Goal: Communication & Community: Answer question/provide support

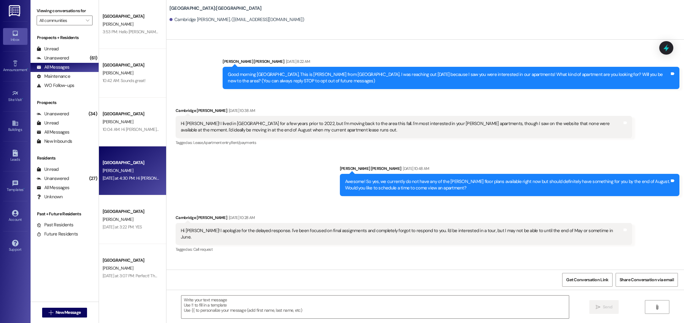
scroll to position [453, 0]
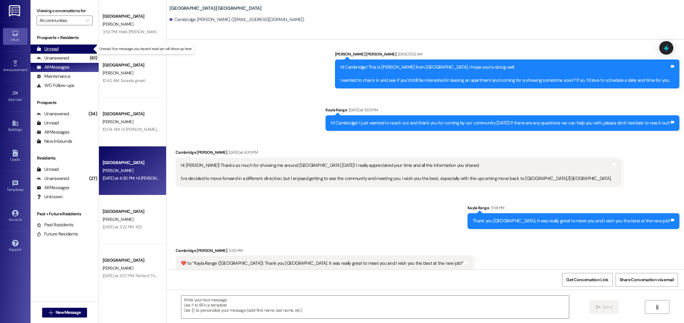
click at [42, 49] on div "Unread" at bounding box center [48, 49] width 22 height 6
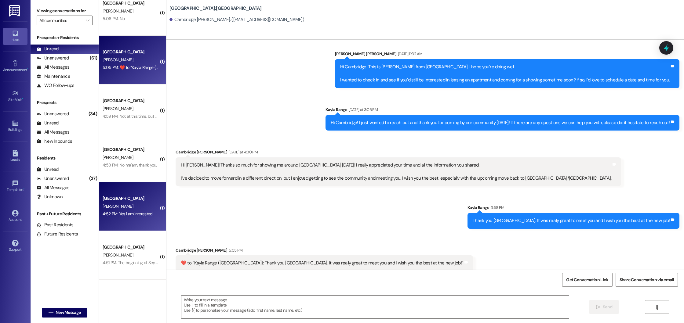
scroll to position [0, 0]
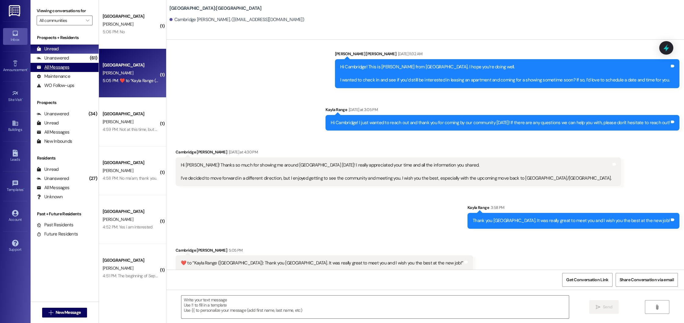
click at [66, 67] on div "All Messages" at bounding box center [53, 67] width 33 height 6
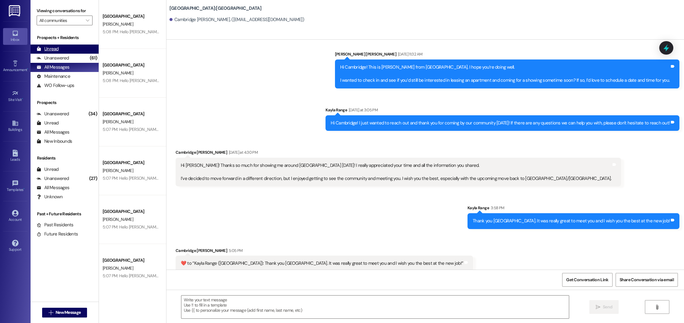
click at [82, 50] on div "Unread (0)" at bounding box center [65, 49] width 68 height 9
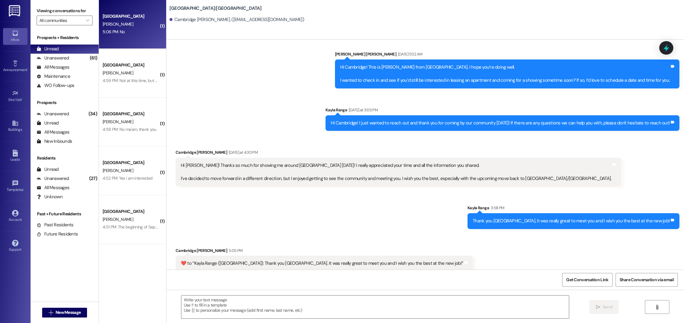
click at [134, 27] on div "G. Fowler" at bounding box center [131, 24] width 58 height 8
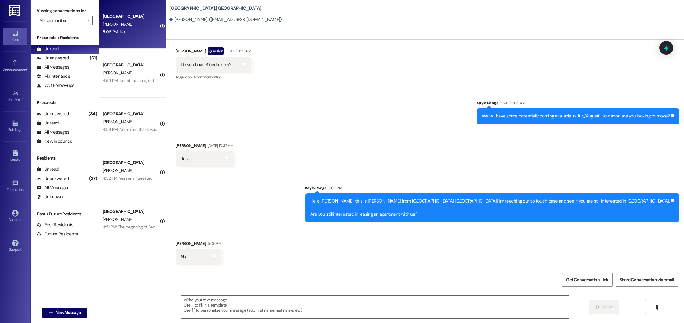
scroll to position [73, 0]
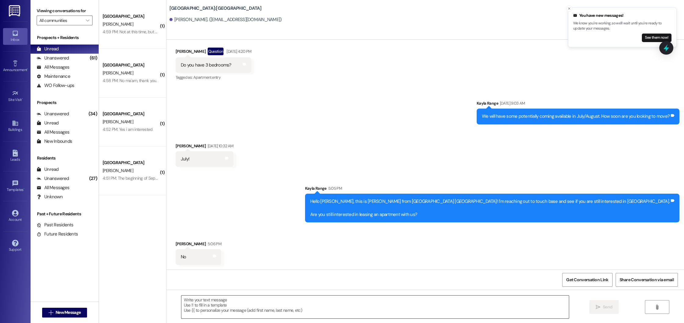
click at [237, 301] on textarea at bounding box center [374, 307] width 387 height 23
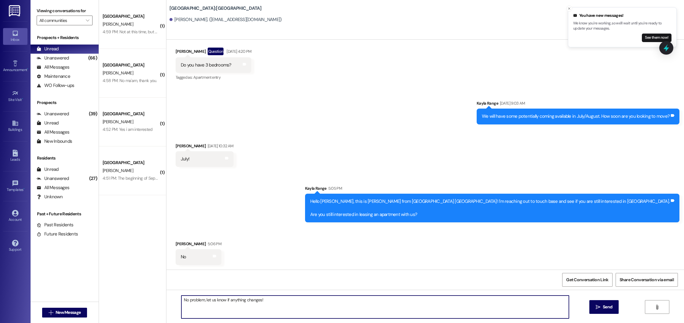
type textarea "No problem, let us know if anything changes!"
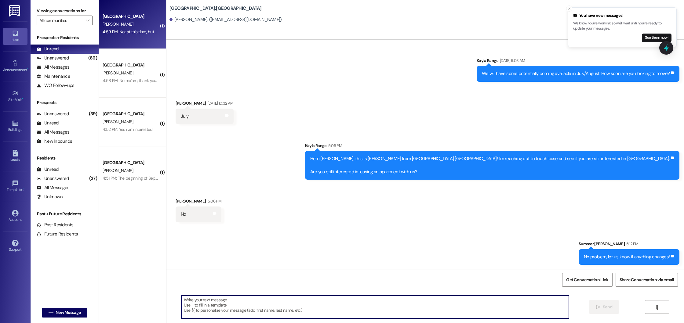
click at [127, 35] on div "4:59 PM: Not at this time, but possibly in the future. Thank you. 4:59 PM: Not …" at bounding box center [131, 32] width 58 height 8
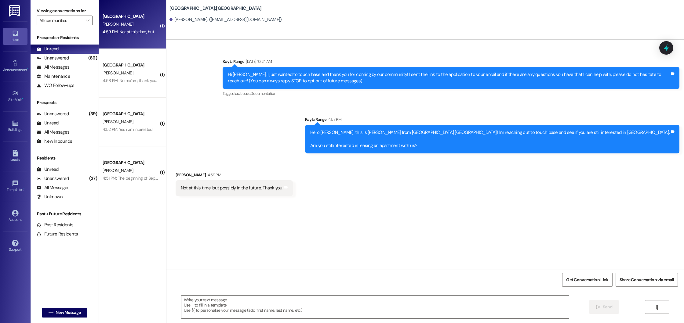
scroll to position [0, 0]
click at [235, 307] on textarea at bounding box center [374, 307] width 387 height 23
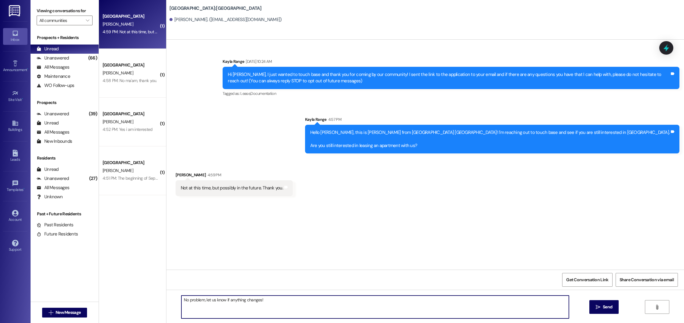
type textarea "No problem, let us know if anything changes!"
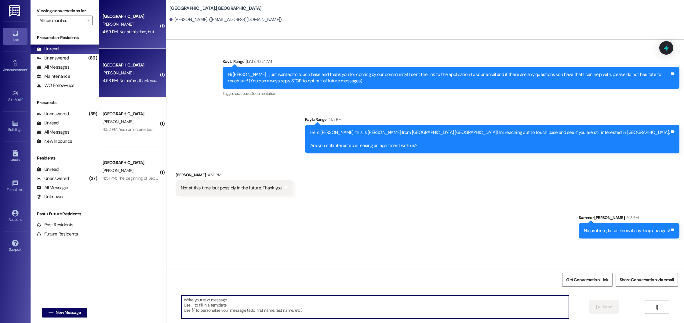
click at [134, 66] on div "[GEOGRAPHIC_DATA]" at bounding box center [131, 65] width 56 height 6
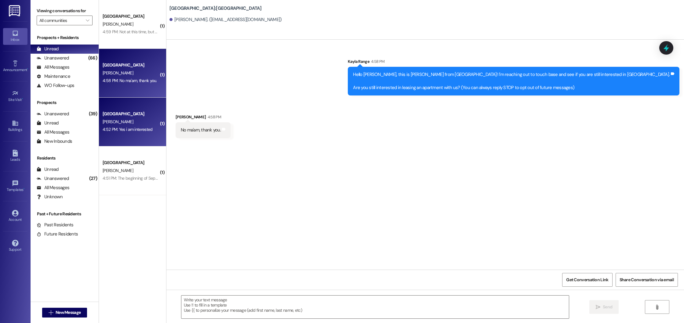
click at [120, 134] on div "Beacon Place Northport Prospect Y. Roy 4:52 PM: Yes i am interested 4:52 PM: Ye…" at bounding box center [132, 122] width 67 height 49
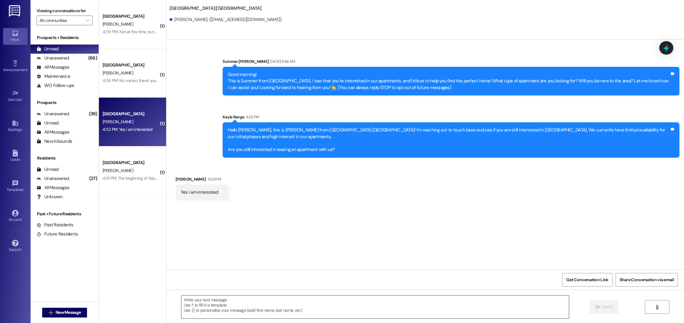
click at [222, 310] on textarea at bounding box center [374, 307] width 387 height 23
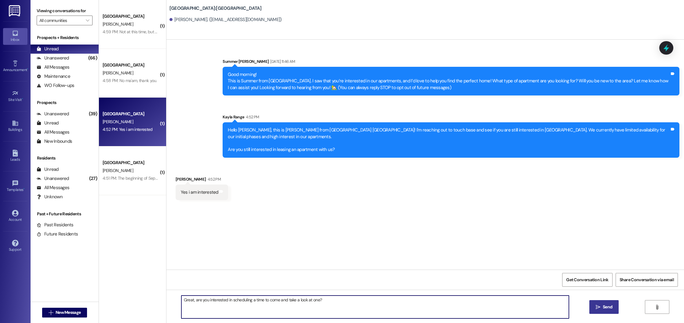
type textarea "Great, are you interested in scheduling a time to come and take a look at one?"
click at [605, 309] on span "Send" at bounding box center [606, 307] width 9 height 6
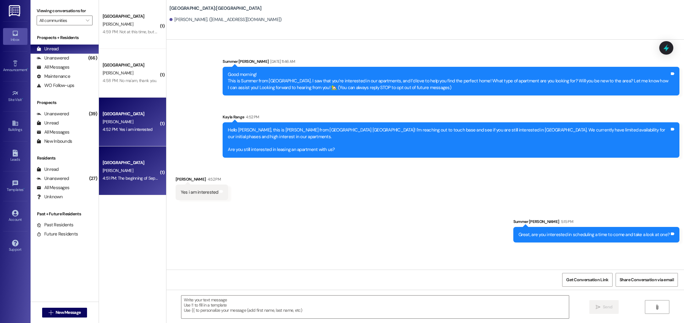
click at [145, 154] on div "Beacon Place Northport Prospect S. Butler 4:51 PM: The beginning of September 4…" at bounding box center [132, 170] width 67 height 49
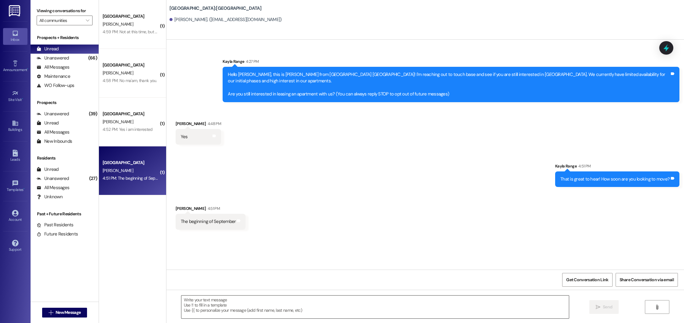
click at [229, 315] on textarea at bounding box center [374, 307] width 387 height 23
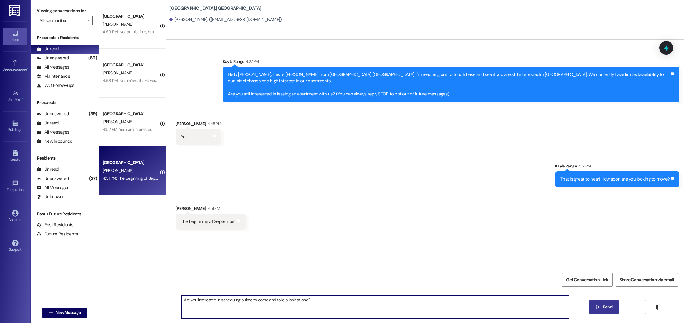
type textarea "Are you interested in scheduling a time to come and take a look at one?"
click at [602, 309] on span "Send" at bounding box center [606, 307] width 9 height 6
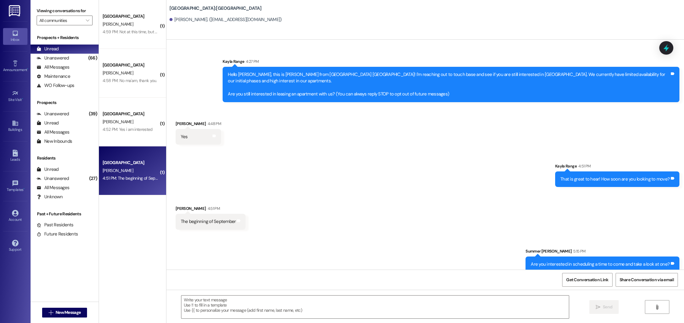
scroll to position [1, 0]
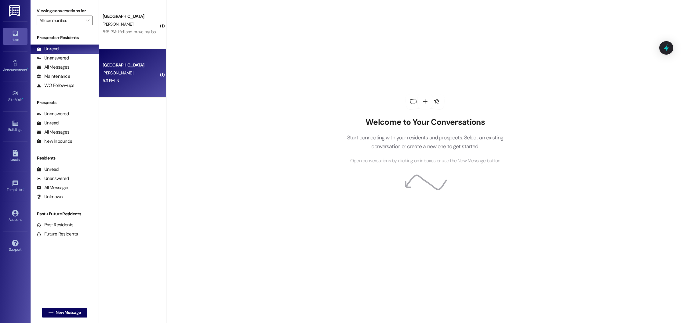
click at [135, 81] on div "5:11 PM: N 5:11 PM: N" at bounding box center [131, 81] width 58 height 8
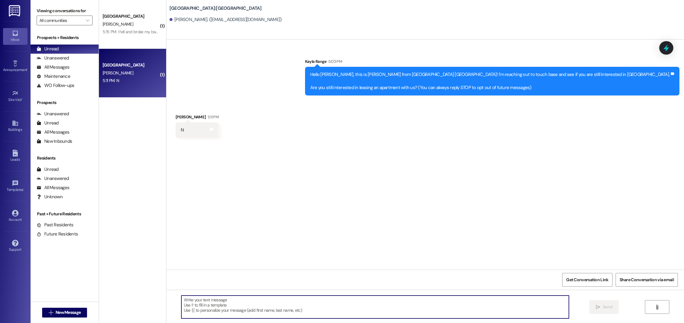
click at [225, 306] on textarea at bounding box center [374, 307] width 387 height 23
type textarea "No problem, let us know if anything changes!"
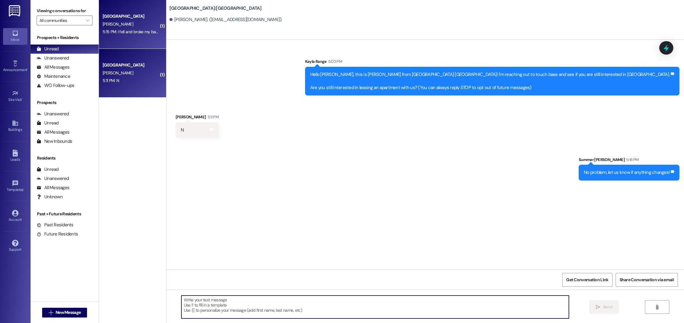
click at [134, 35] on div "5:15 PM: I fell and broke my back. So I had to have back surgery. So everything…" at bounding box center [131, 32] width 58 height 8
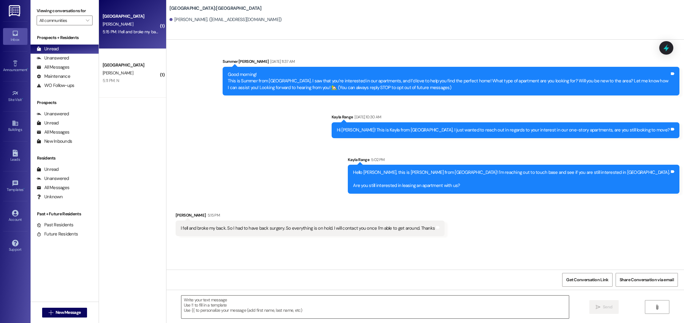
click at [242, 301] on textarea at bounding box center [374, 307] width 387 height 23
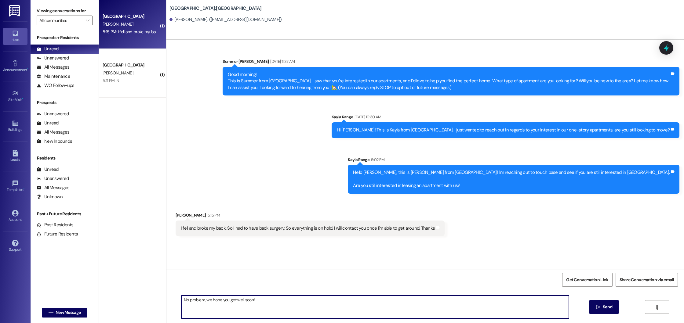
type textarea "No problem, we hope you get well soon!"
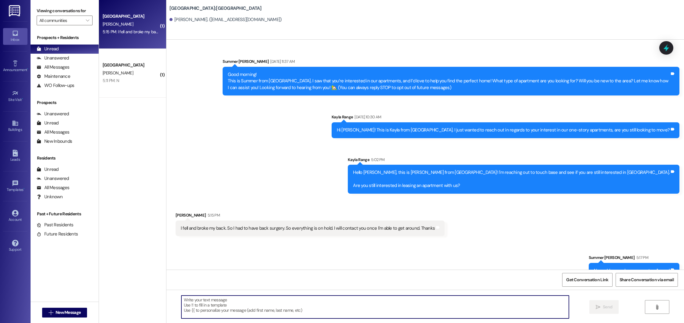
scroll to position [14, 0]
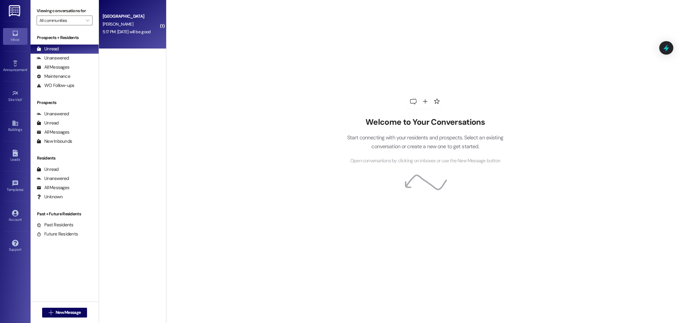
click at [118, 36] on div "Beacon Place Northport Prospect Y. Roy 5:17 PM: Monday will be good 5:17 PM: Mo…" at bounding box center [132, 24] width 67 height 49
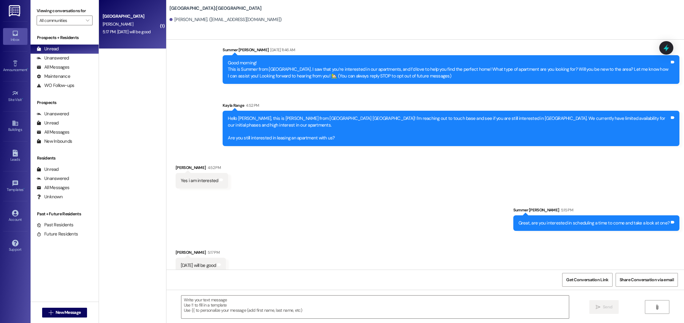
scroll to position [13, 0]
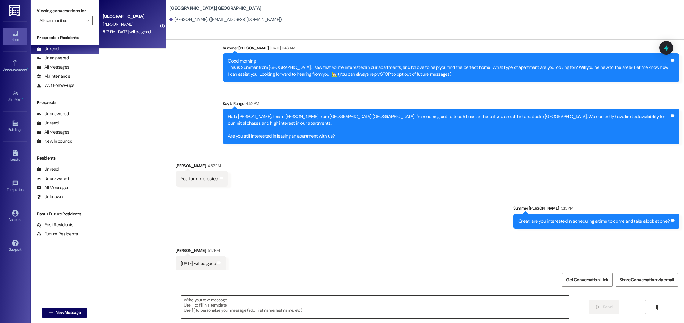
click at [219, 309] on textarea at bounding box center [374, 307] width 387 height 23
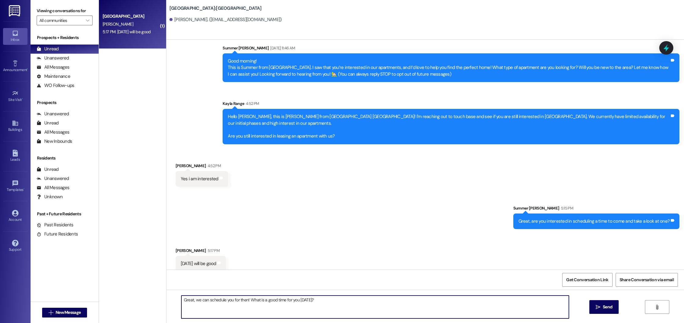
type textarea "Great, we can schedule you for then! What is a good time for you on Monday?"
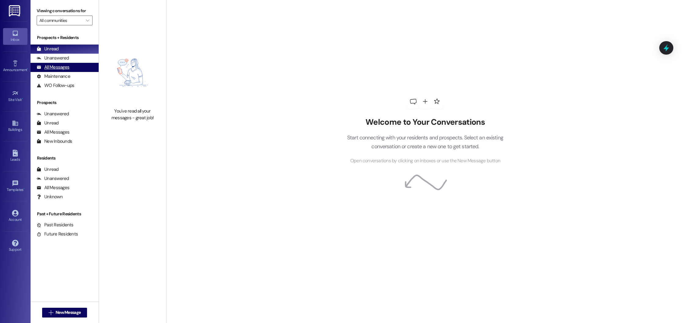
click at [58, 71] on div "All Messages (undefined)" at bounding box center [65, 67] width 68 height 9
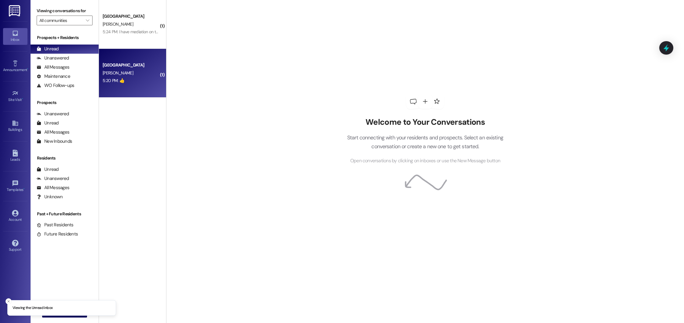
click at [132, 86] on div "[GEOGRAPHIC_DATA] [PERSON_NAME] 5:20 PM: 👍 5:20 PM: 👍" at bounding box center [132, 73] width 67 height 49
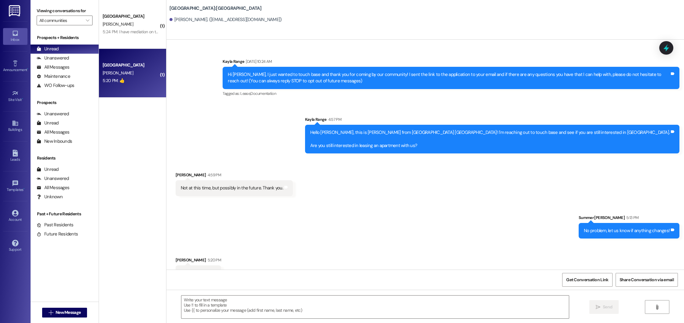
scroll to position [16, 0]
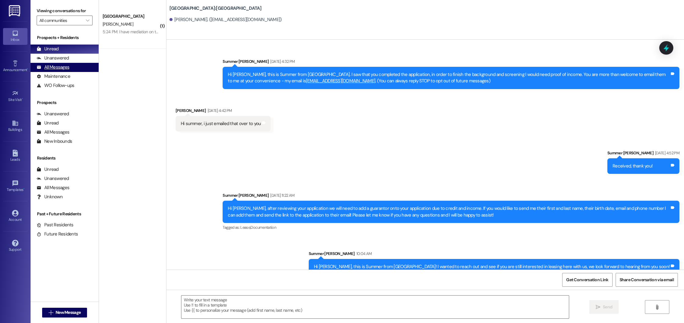
click at [71, 69] on div "All Messages (undefined)" at bounding box center [65, 67] width 68 height 9
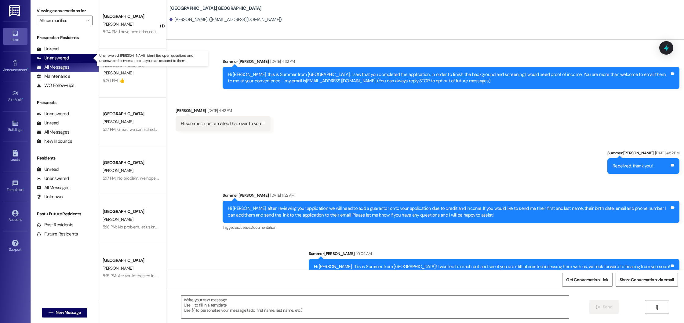
click at [61, 57] on div "Unanswered" at bounding box center [53, 58] width 32 height 6
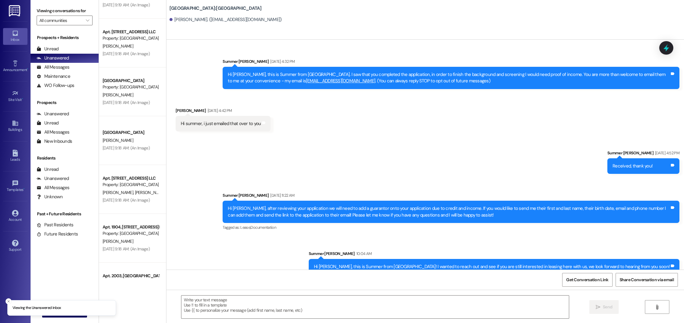
scroll to position [1722, 0]
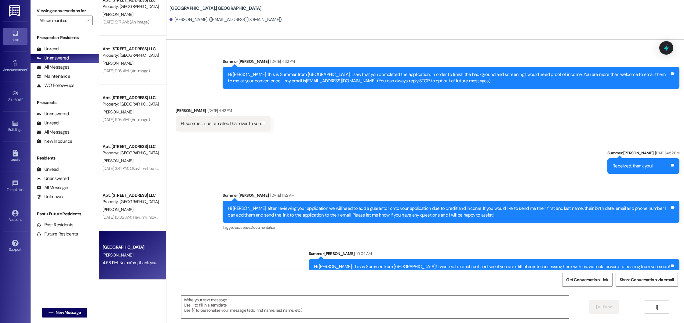
click at [137, 253] on div "[PERSON_NAME]" at bounding box center [131, 255] width 58 height 8
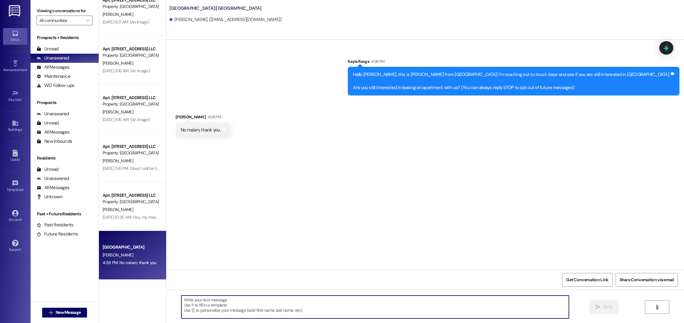
click at [198, 301] on textarea at bounding box center [374, 307] width 387 height 23
type textarea "No problem, let us know if anything changes!"
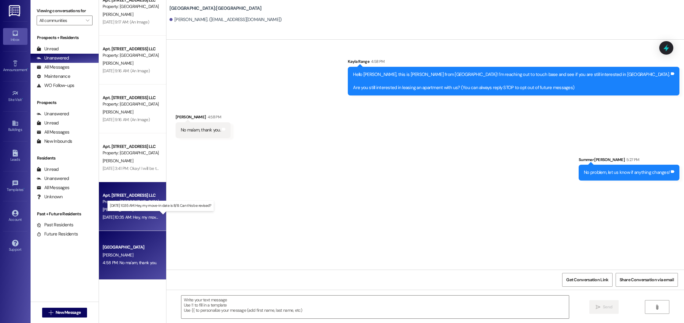
click at [143, 220] on div "[DATE] 10:35 AM: Hey, my move-in date is 8/8. Can this be revised? [DATE] 10:35…" at bounding box center [162, 217] width 119 height 5
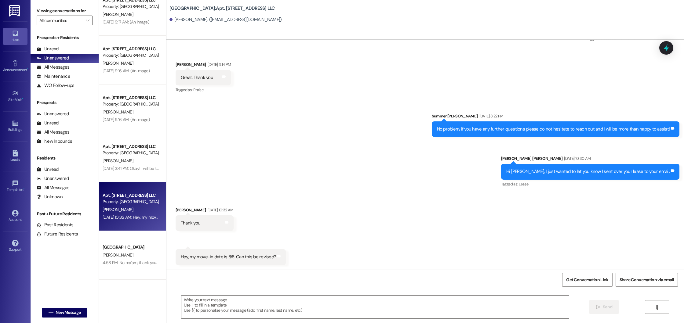
scroll to position [200, 0]
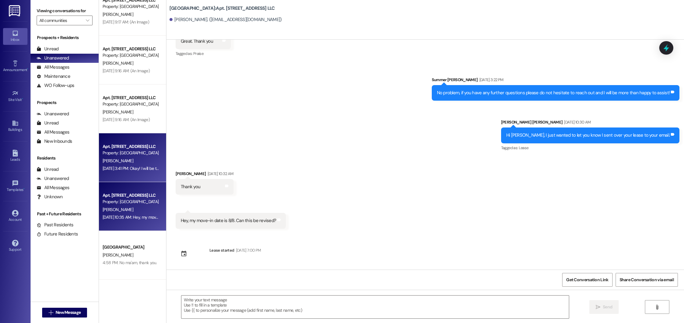
click at [139, 161] on div "[PERSON_NAME]" at bounding box center [131, 161] width 58 height 8
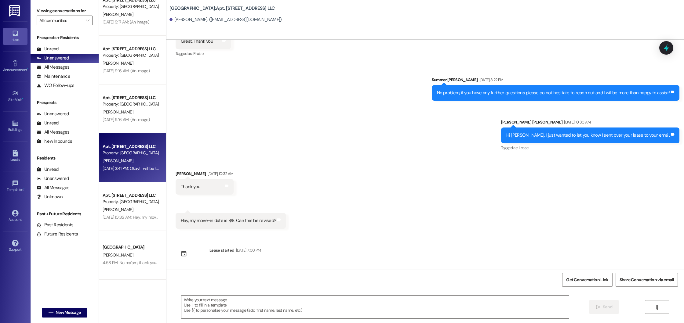
scroll to position [138, 0]
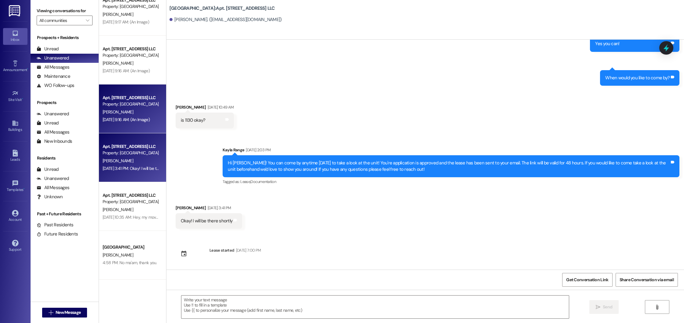
click at [117, 106] on div "Property: [GEOGRAPHIC_DATA]" at bounding box center [131, 104] width 56 height 6
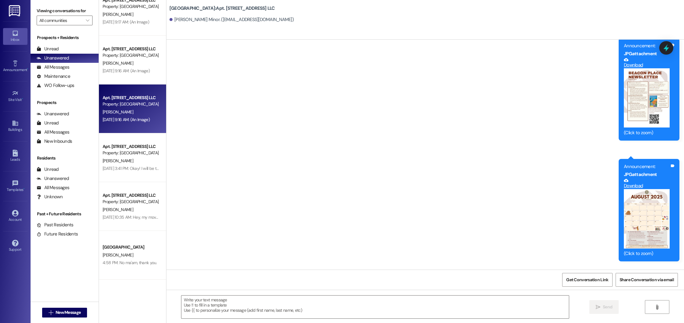
scroll to position [10320, 0]
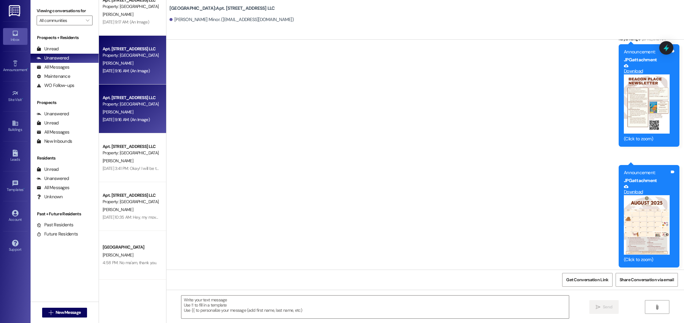
click at [127, 64] on div "[PERSON_NAME]" at bounding box center [131, 64] width 58 height 8
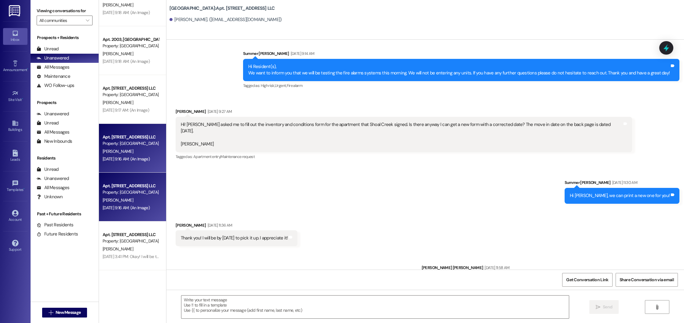
scroll to position [1633, 0]
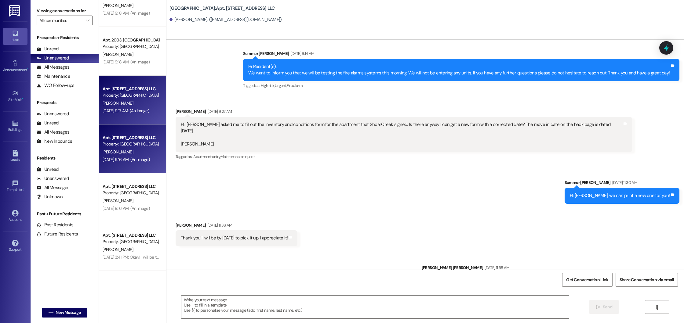
click at [134, 104] on div "[PERSON_NAME]" at bounding box center [131, 103] width 58 height 8
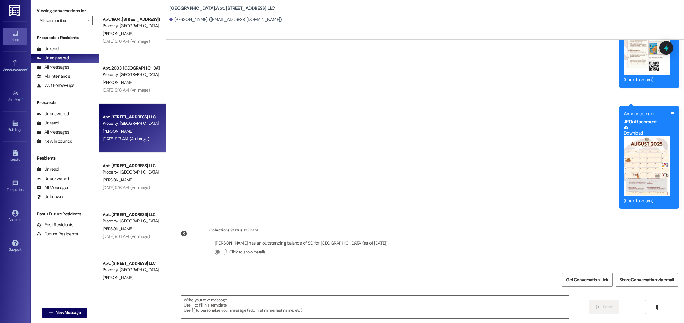
scroll to position [1596, 0]
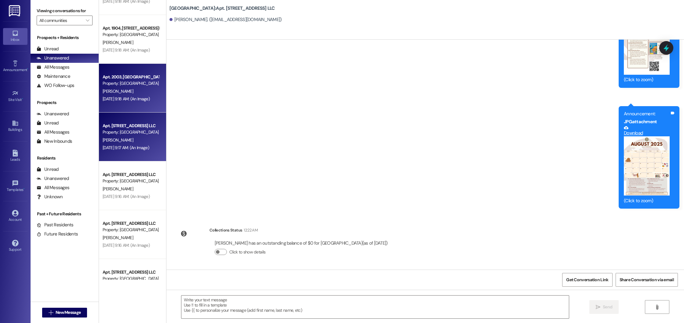
click at [139, 93] on div "[PERSON_NAME]" at bounding box center [131, 92] width 58 height 8
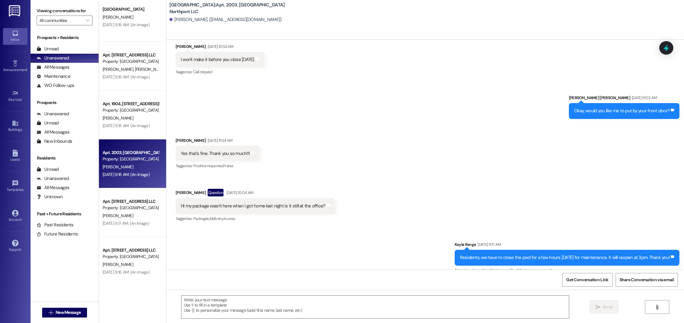
scroll to position [1511, 0]
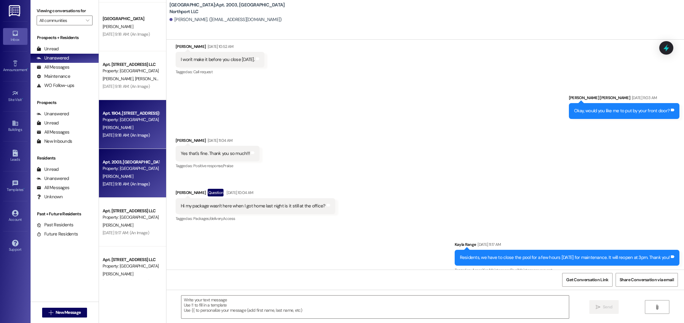
click at [131, 130] on div "[PERSON_NAME]" at bounding box center [131, 128] width 58 height 8
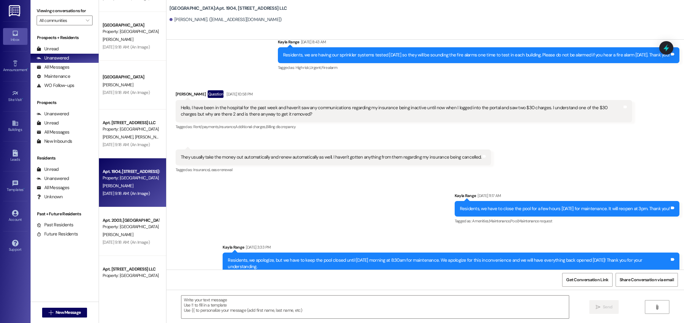
scroll to position [9931, 0]
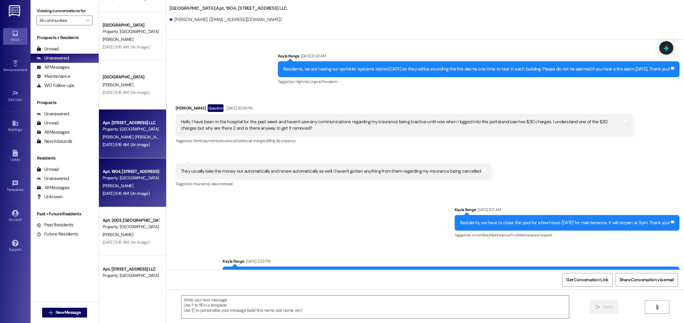
click at [134, 136] on div "[PERSON_NAME] [PERSON_NAME]" at bounding box center [131, 137] width 58 height 8
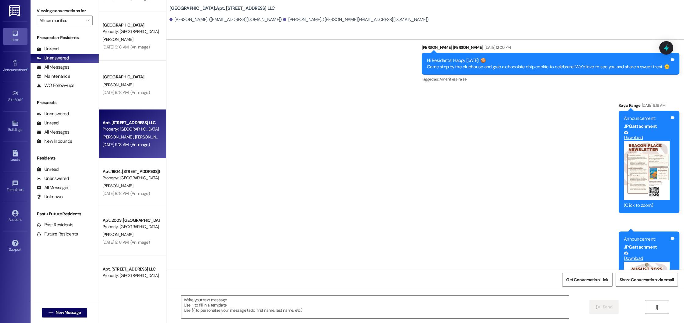
scroll to position [9477, 0]
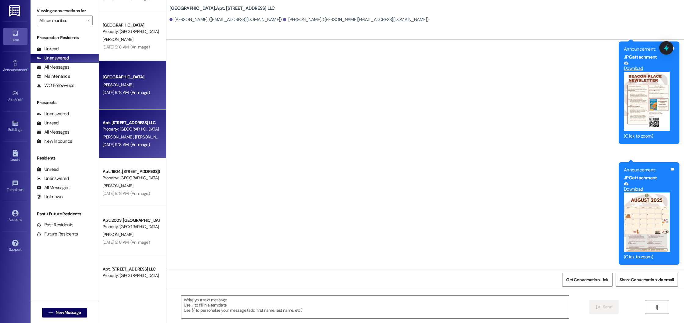
click at [139, 81] on div "[PERSON_NAME]" at bounding box center [131, 85] width 58 height 8
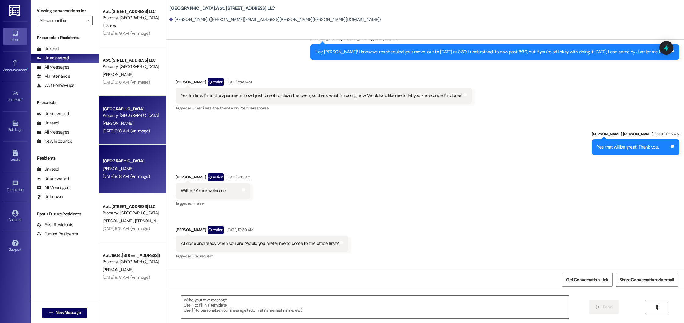
scroll to position [1350, 0]
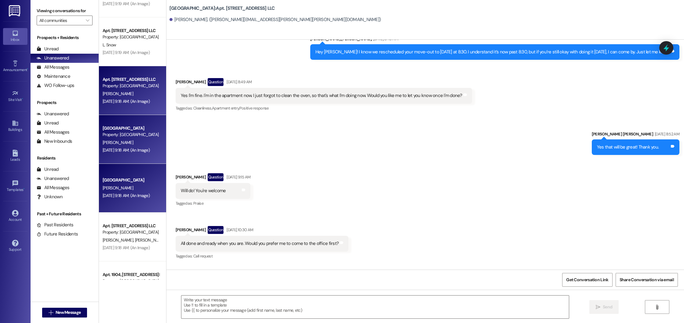
click at [130, 95] on div "[PERSON_NAME]" at bounding box center [131, 94] width 58 height 8
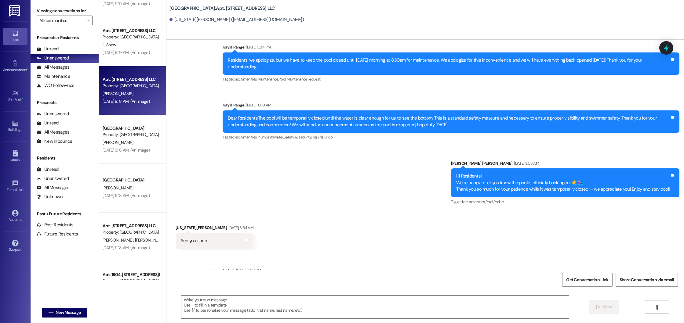
scroll to position [1886, 0]
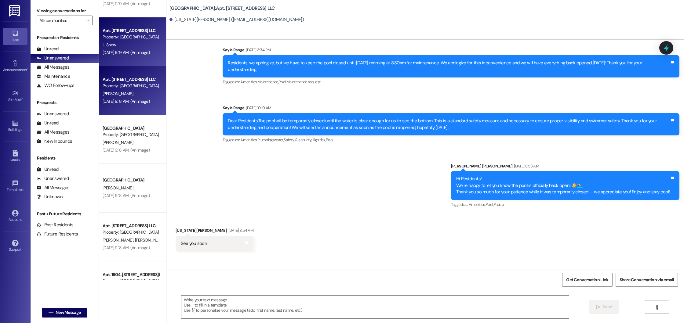
click at [132, 43] on div "L. Snow" at bounding box center [131, 45] width 58 height 8
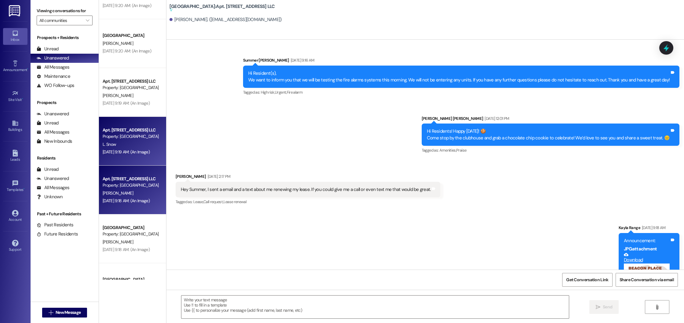
scroll to position [1247, 0]
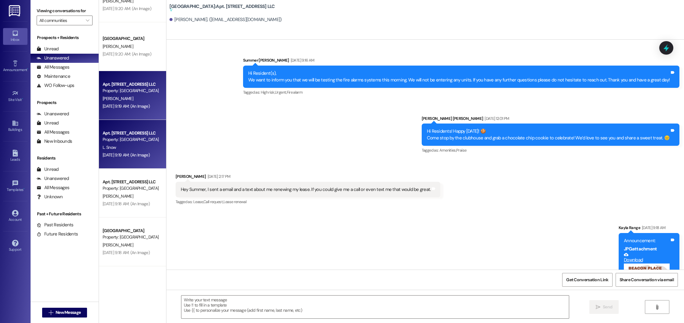
click at [141, 99] on div "[PERSON_NAME]" at bounding box center [131, 99] width 58 height 8
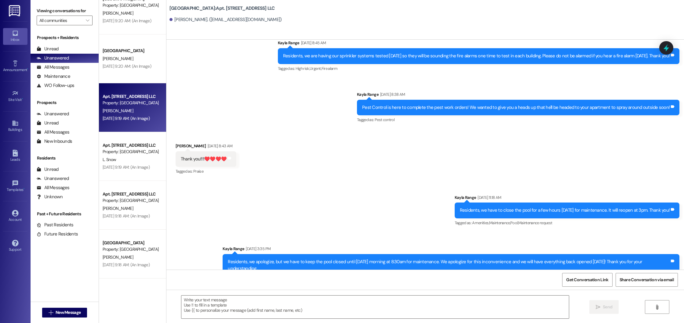
scroll to position [1235, 0]
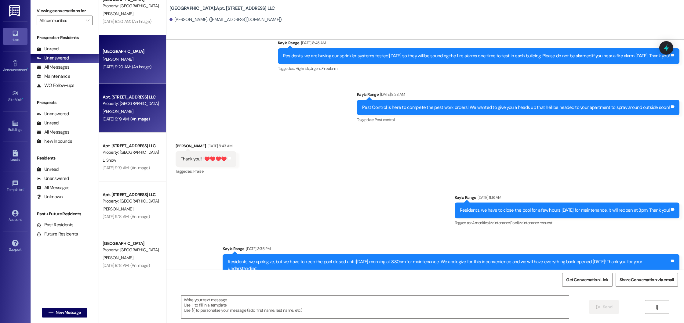
click at [137, 66] on div "[DATE] 9:20 AM: (An Image) [DATE] 9:20 AM: (An Image)" at bounding box center [127, 66] width 49 height 5
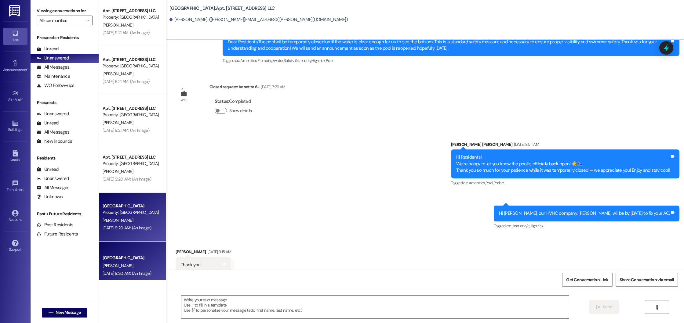
scroll to position [1021, 0]
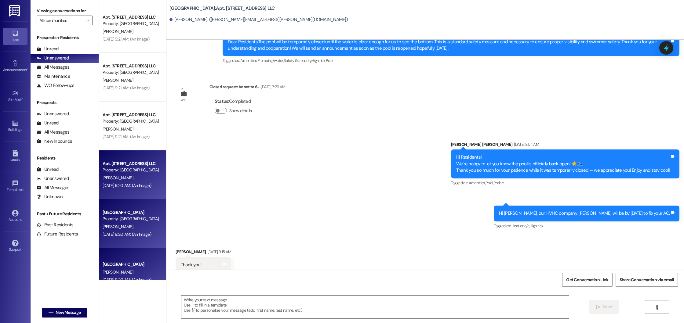
click at [137, 166] on div "Apt. [STREET_ADDRESS] LLC" at bounding box center [131, 164] width 56 height 6
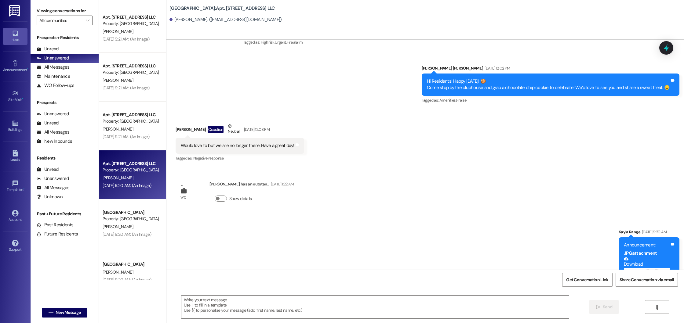
scroll to position [2187, 0]
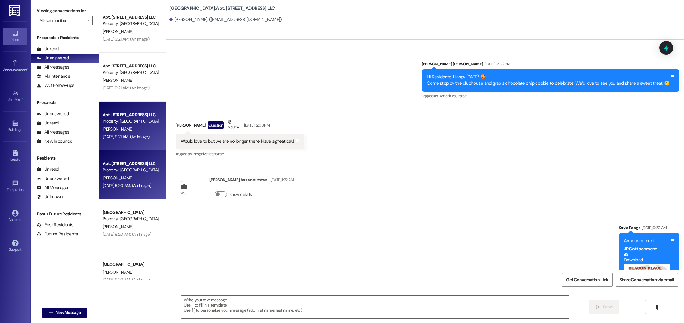
click at [137, 125] on div "[PERSON_NAME]" at bounding box center [131, 129] width 58 height 8
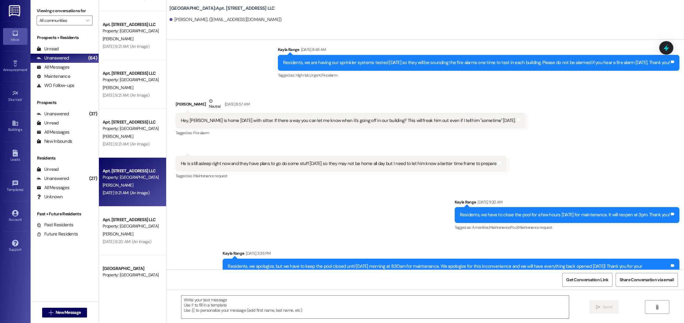
scroll to position [965, 0]
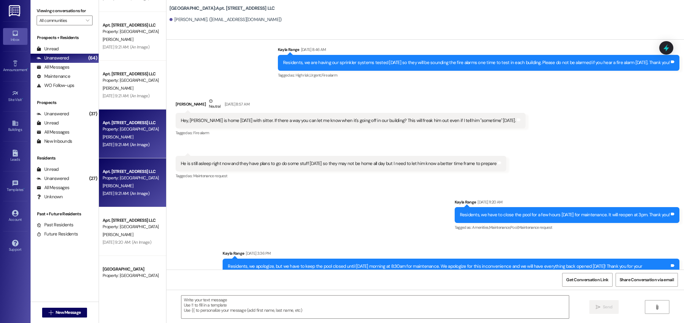
click at [139, 140] on div "[PERSON_NAME]" at bounding box center [131, 137] width 58 height 8
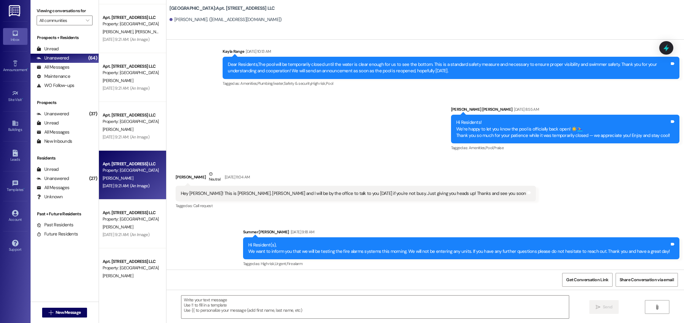
scroll to position [923, 0]
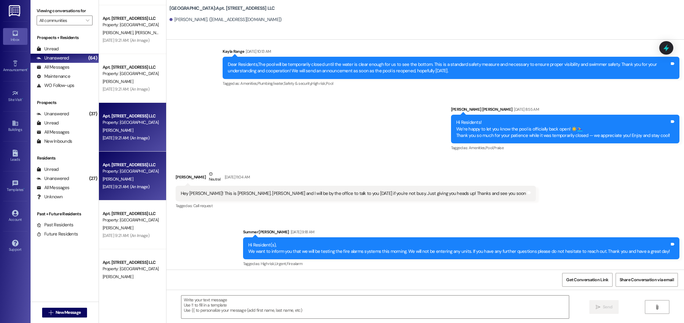
click at [136, 136] on div "[DATE] 9:21 AM: (An Image) [DATE] 9:21 AM: (An Image)" at bounding box center [126, 137] width 47 height 5
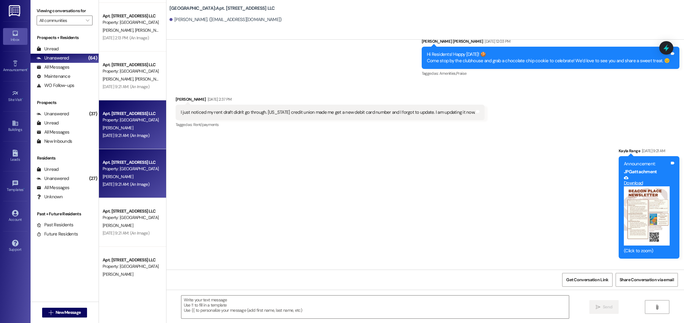
scroll to position [875, 0]
click at [128, 129] on div "[PERSON_NAME]" at bounding box center [131, 129] width 58 height 8
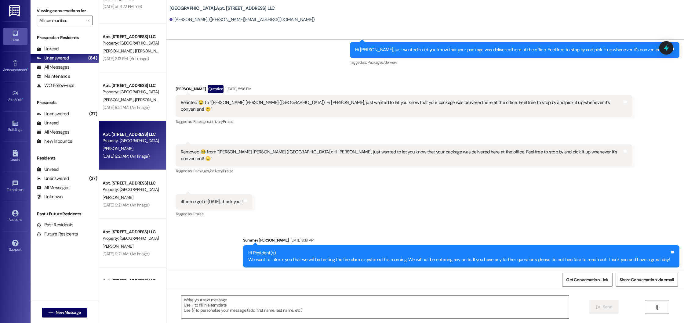
scroll to position [852, 0]
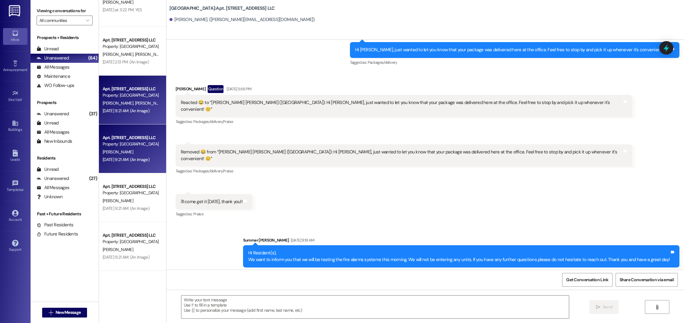
click at [137, 107] on div "[PERSON_NAME] [PERSON_NAME]" at bounding box center [131, 103] width 58 height 8
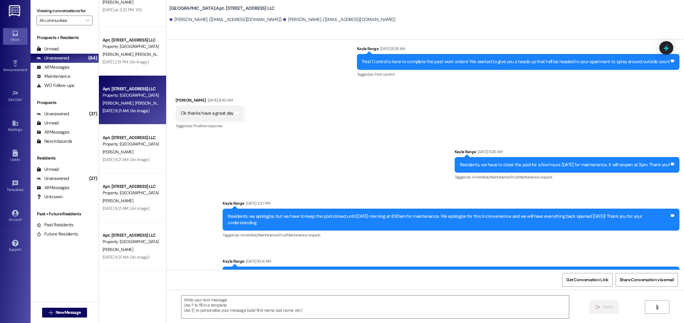
scroll to position [8338, 0]
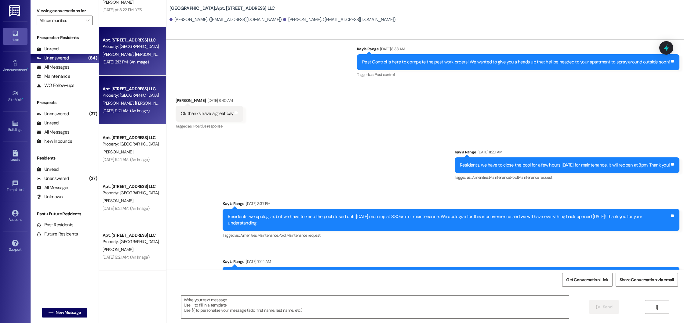
click at [145, 52] on div "G. [PERSON_NAME]" at bounding box center [131, 55] width 58 height 8
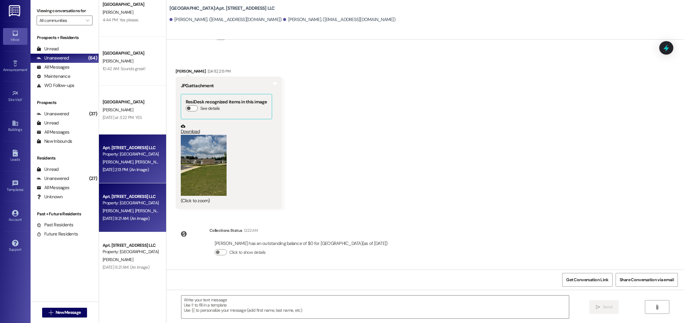
scroll to position [718, 0]
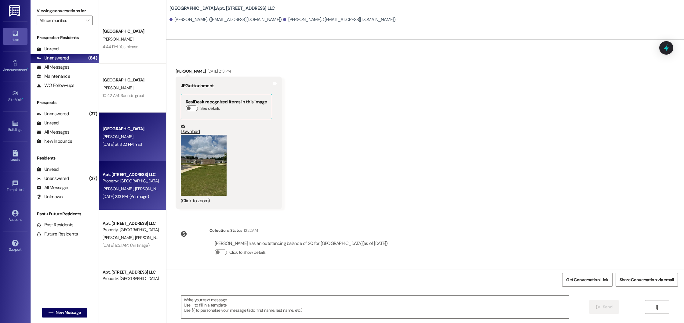
click at [131, 138] on div "[PERSON_NAME]" at bounding box center [131, 137] width 58 height 8
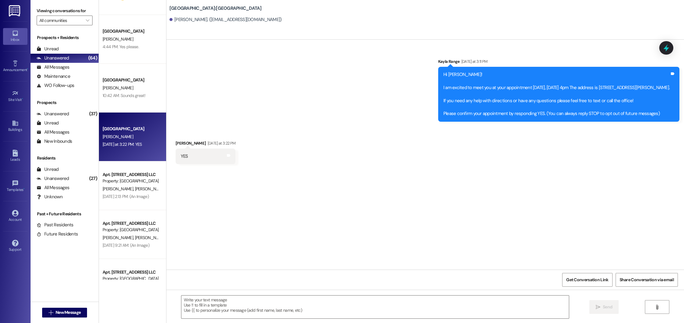
scroll to position [0, 0]
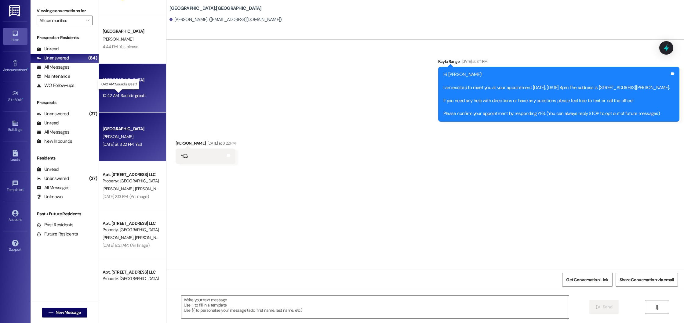
click at [132, 92] on div "10:42 AM: Sounds great! 10:42 AM: Sounds great!" at bounding box center [131, 96] width 58 height 8
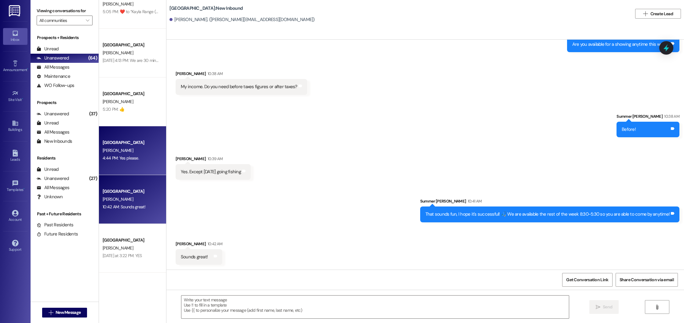
scroll to position [603, 0]
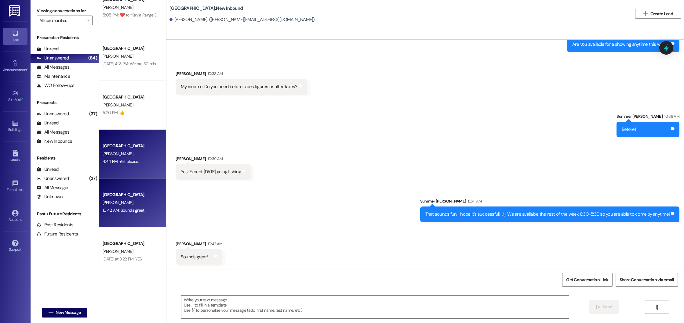
click at [135, 160] on div "4:44 PM: Yes please. 4:44 PM: Yes please." at bounding box center [131, 162] width 58 height 8
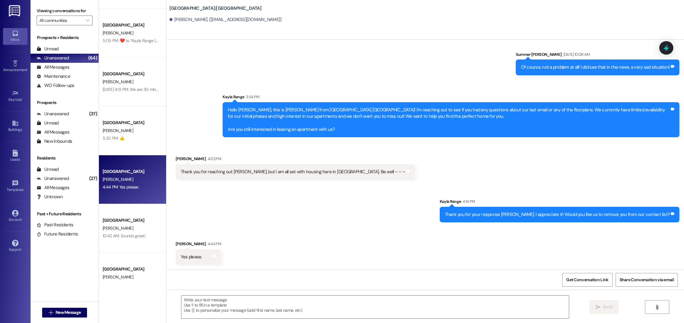
scroll to position [572, 0]
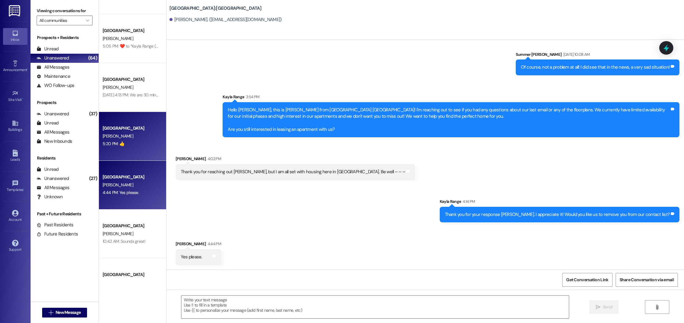
click at [133, 144] on div "5:20 PM: 👍 5:20 PM: 👍" at bounding box center [131, 144] width 58 height 8
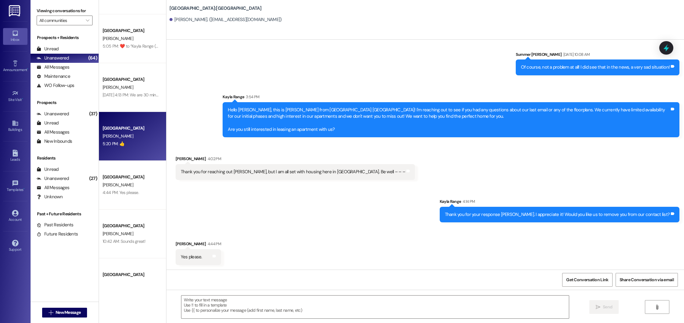
scroll to position [16, 0]
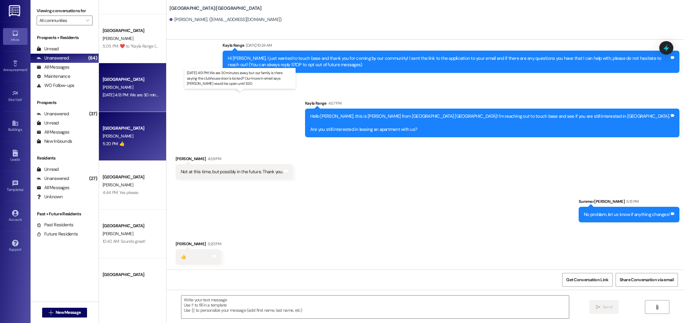
click at [135, 93] on div "[DATE] 4:13 PM: We are 30 minutes away, but our family is there saying the club…" at bounding box center [251, 94] width 297 height 5
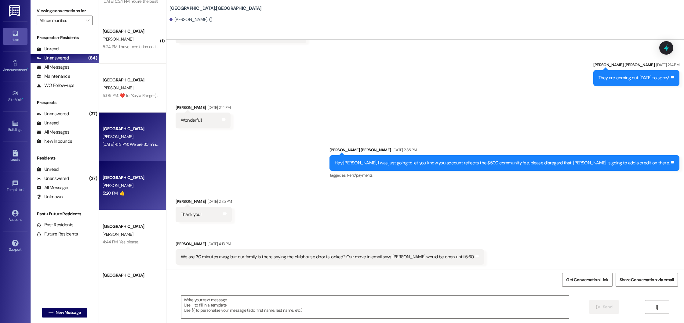
scroll to position [516, 0]
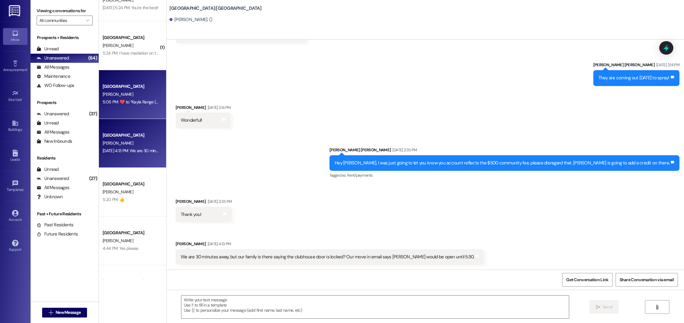
click at [136, 92] on div "[PERSON_NAME]" at bounding box center [131, 95] width 58 height 8
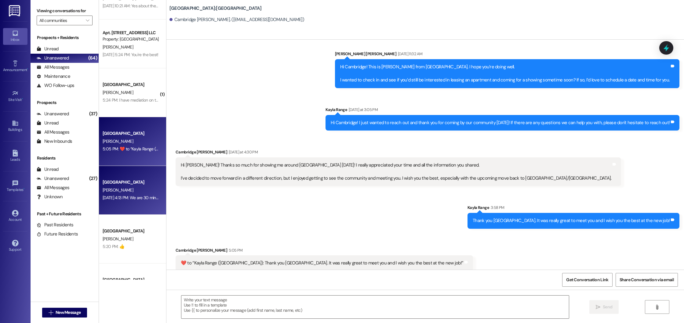
scroll to position [423, 0]
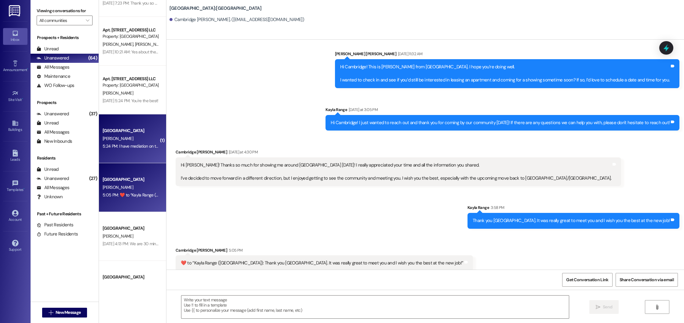
click at [132, 139] on div "[PERSON_NAME]" at bounding box center [131, 139] width 58 height 8
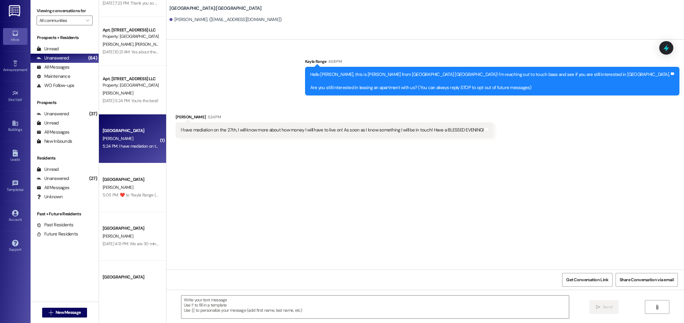
scroll to position [0, 0]
click at [236, 310] on textarea at bounding box center [374, 307] width 387 height 23
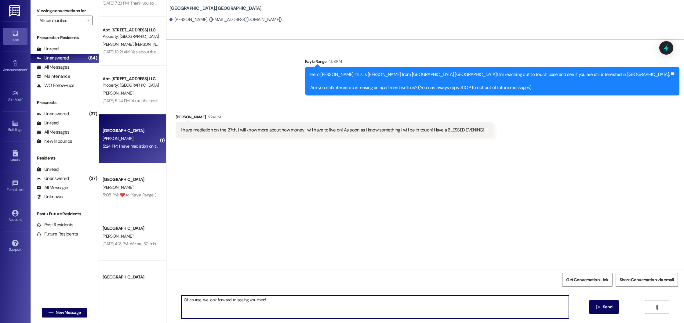
type textarea "Of course, we look forward to seeing you then!"
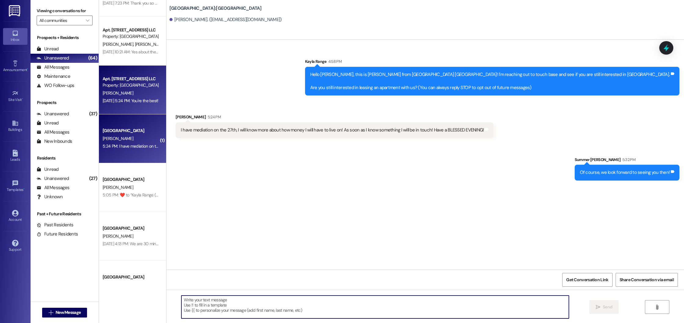
click at [141, 96] on div "[PERSON_NAME]" at bounding box center [131, 93] width 58 height 8
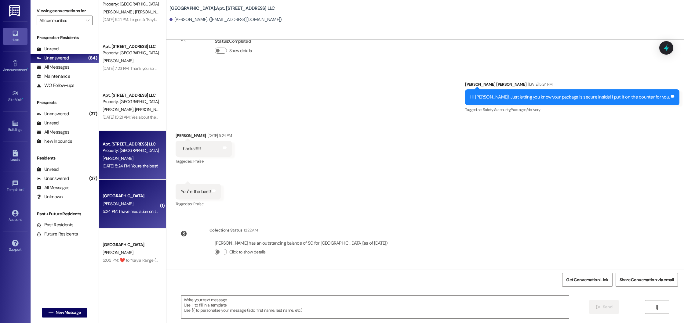
scroll to position [356, 0]
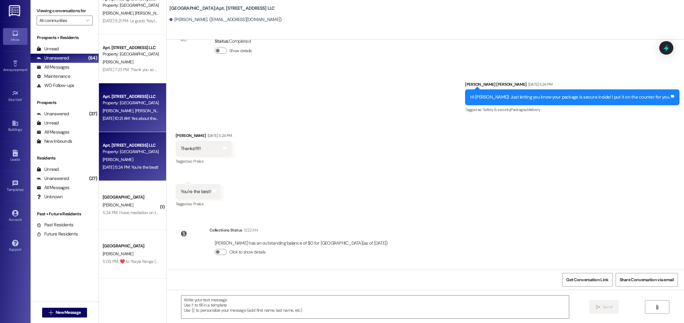
click at [144, 110] on div "[PERSON_NAME] [PERSON_NAME]" at bounding box center [131, 111] width 58 height 8
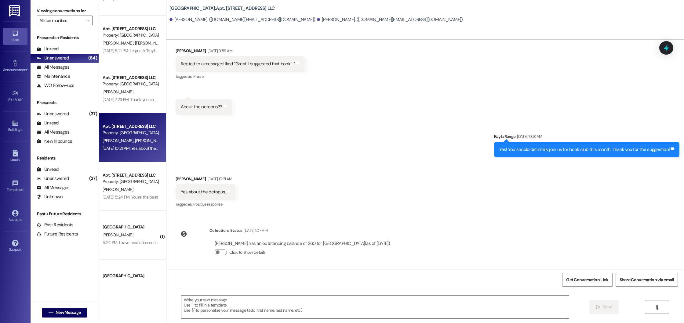
scroll to position [326, 0]
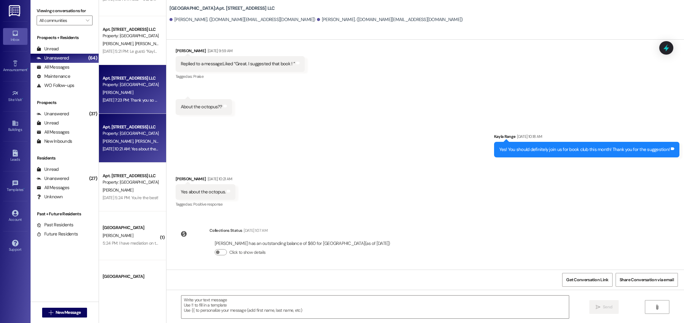
click at [134, 92] on div "[PERSON_NAME]" at bounding box center [131, 93] width 58 height 8
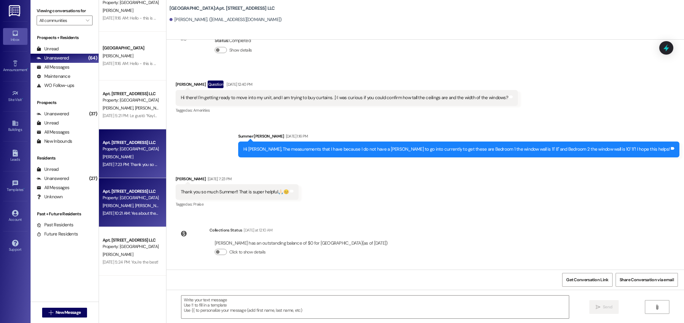
scroll to position [259, 0]
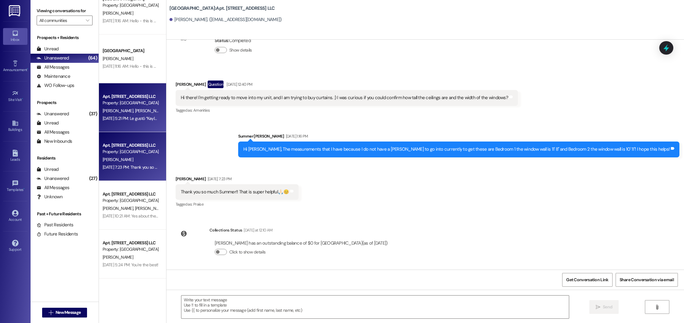
click at [142, 110] on div "[PERSON_NAME] [PERSON_NAME]" at bounding box center [131, 111] width 58 height 8
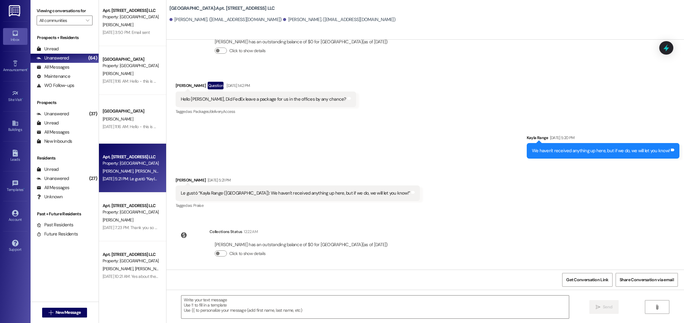
scroll to position [193, 0]
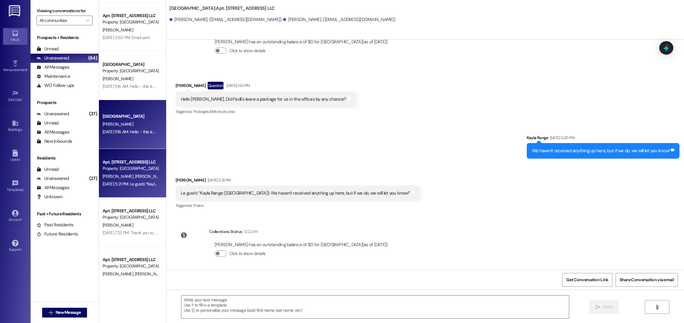
click at [139, 125] on div "[PERSON_NAME]" at bounding box center [131, 125] width 58 height 8
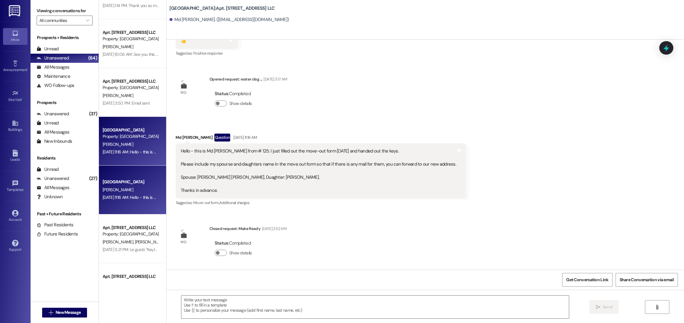
scroll to position [124, 0]
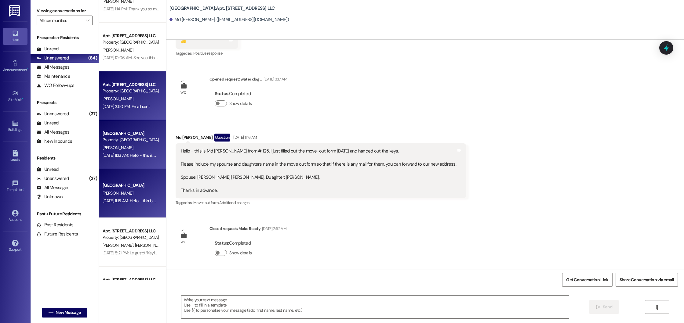
click at [131, 104] on div "[DATE] 3:50 PM: Email sent [DATE] 3:50 PM: Email sent" at bounding box center [126, 106] width 47 height 5
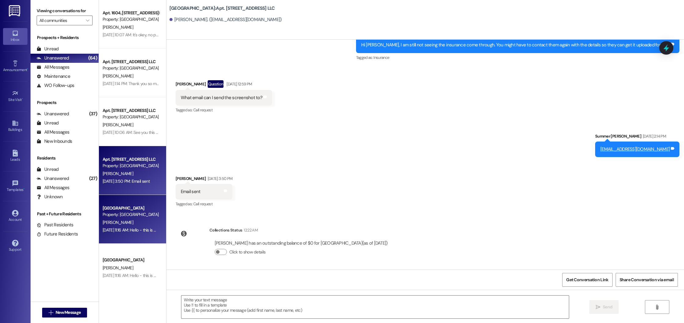
scroll to position [46, 0]
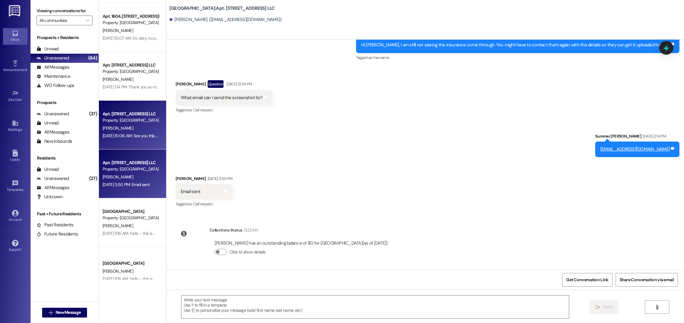
click at [137, 128] on div "[PERSON_NAME]" at bounding box center [131, 129] width 58 height 8
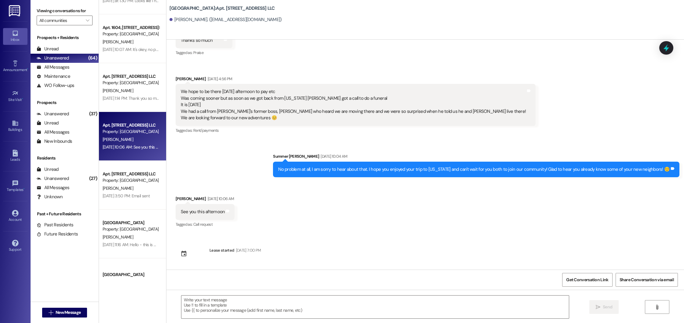
scroll to position [34, 0]
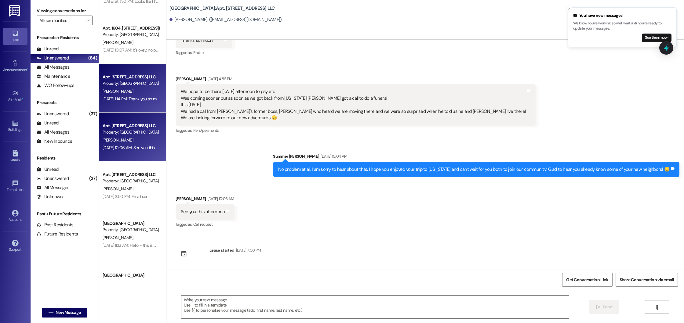
click at [133, 94] on div "[PERSON_NAME]" at bounding box center [131, 92] width 58 height 8
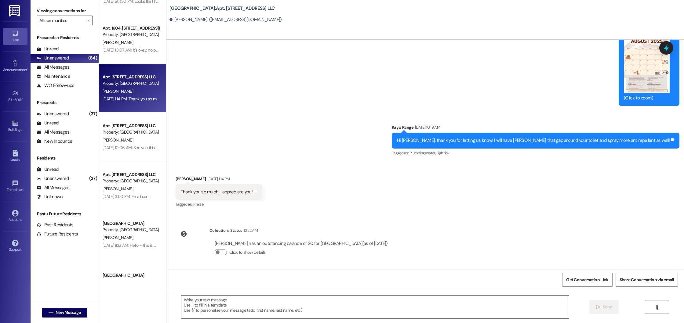
scroll to position [0, 0]
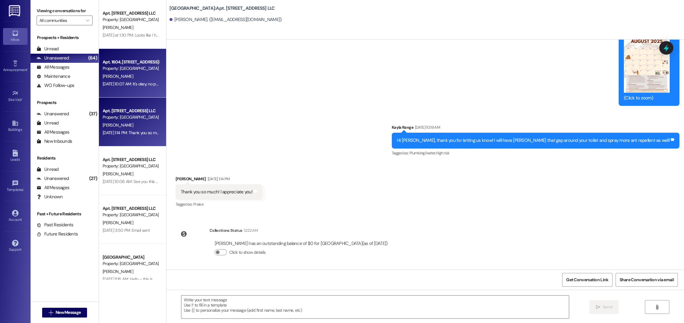
click at [131, 77] on div "[PERSON_NAME]" at bounding box center [131, 77] width 58 height 8
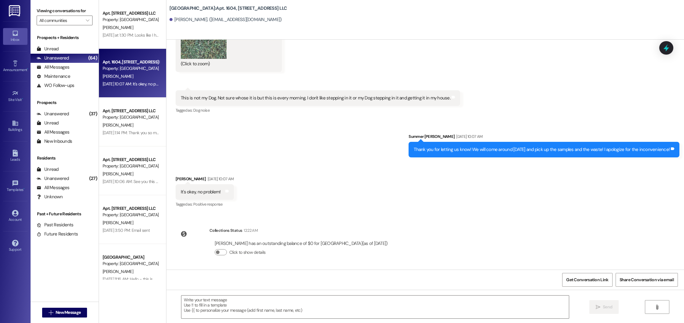
scroll to position [3966, 0]
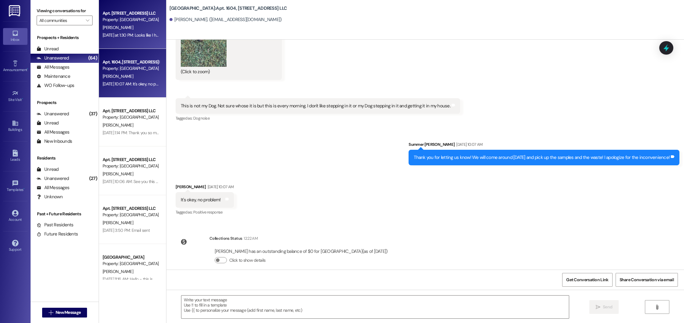
click at [128, 29] on div "[PERSON_NAME]" at bounding box center [131, 28] width 58 height 8
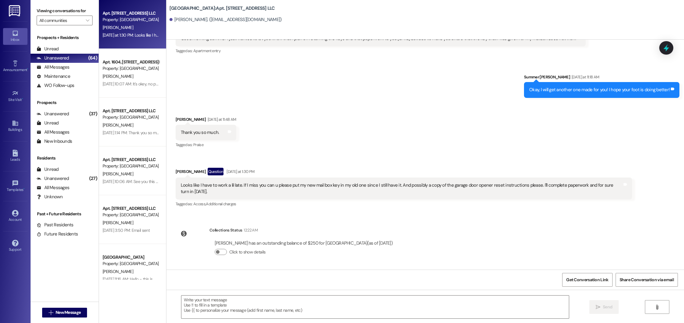
scroll to position [15126, 0]
click at [64, 52] on div "Unread (0)" at bounding box center [65, 49] width 68 height 9
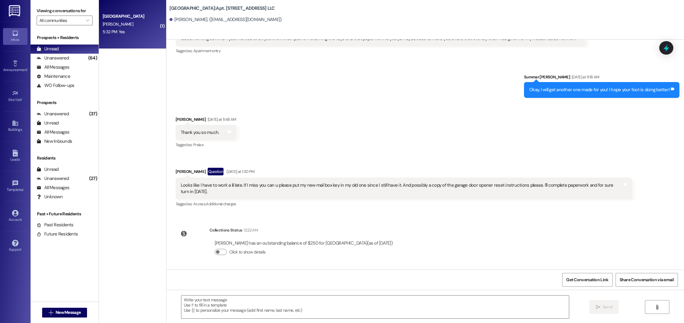
click at [138, 31] on div "5:32 PM: Yes 5:32 PM: Yes" at bounding box center [131, 32] width 58 height 8
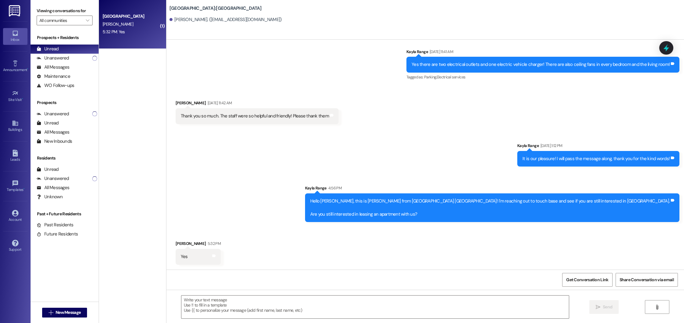
scroll to position [110, 0]
click at [246, 306] on textarea at bounding box center [374, 307] width 387 height 23
drag, startPoint x: 175, startPoint y: 116, endPoint x: 324, endPoint y: 121, distance: 148.7
click at [316, 120] on div "Thank you so much. The staff were so helpful and friendly! Please thank them Ta…" at bounding box center [256, 117] width 163 height 16
click at [183, 102] on div "[PERSON_NAME] [DATE] 11:42 AM" at bounding box center [256, 104] width 163 height 9
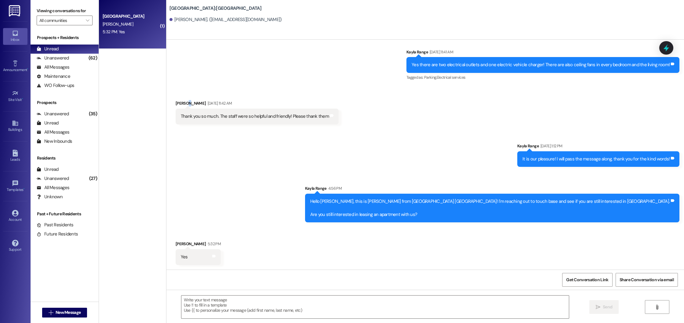
click at [183, 102] on div "[PERSON_NAME] [DATE] 11:42 AM" at bounding box center [256, 104] width 163 height 9
click at [250, 307] on textarea at bounding box center [374, 307] width 387 height 23
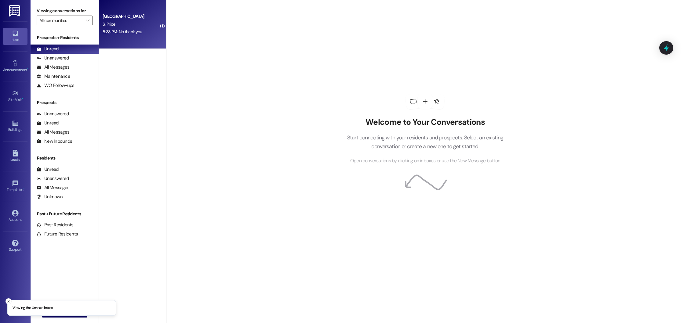
click at [122, 26] on div "S. Price" at bounding box center [131, 24] width 58 height 8
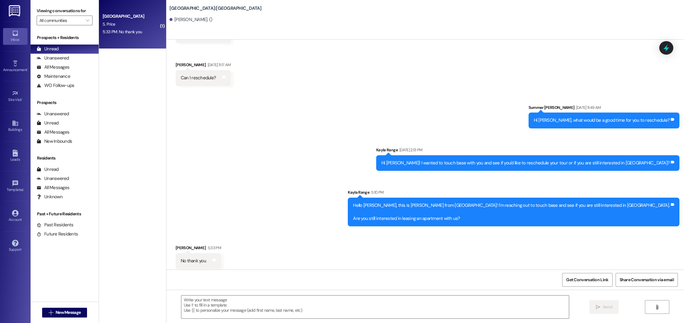
scroll to position [125, 0]
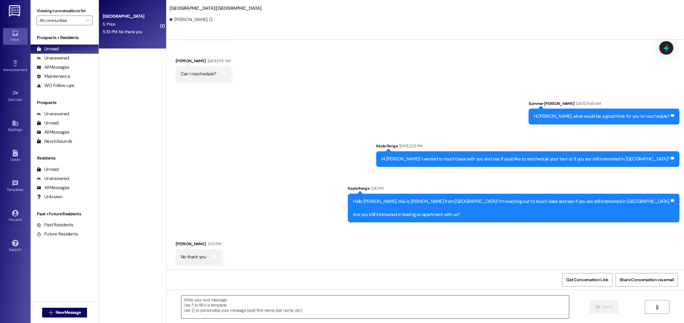
click at [242, 310] on textarea at bounding box center [374, 307] width 387 height 23
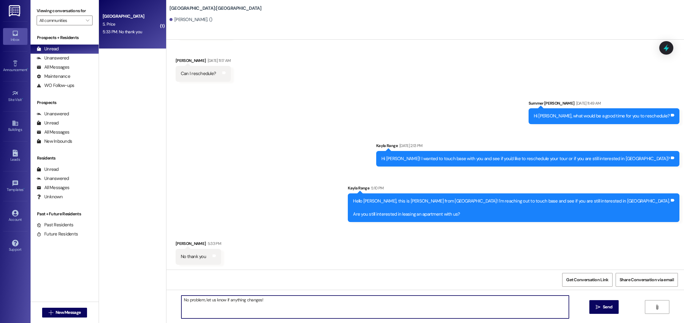
type textarea "No problem, let us know if anything changes!"
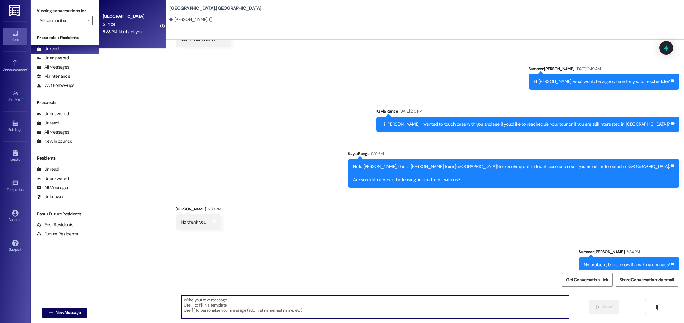
scroll to position [168, 0]
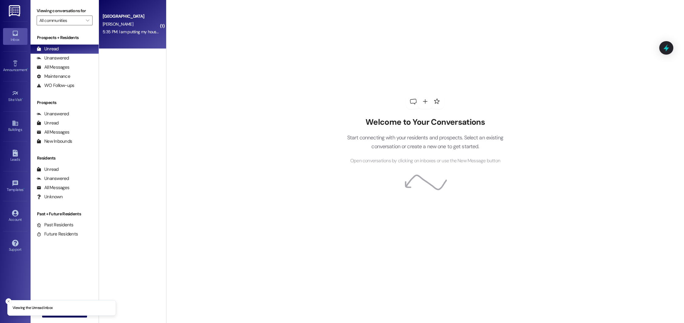
click at [132, 25] on div "[PERSON_NAME]" at bounding box center [131, 24] width 58 height 8
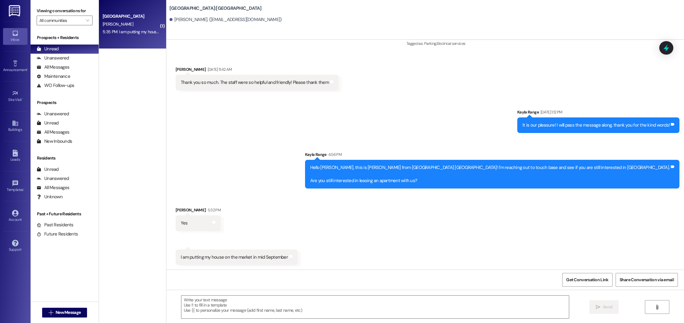
scroll to position [144, 0]
